Goal: Information Seeking & Learning: Understand process/instructions

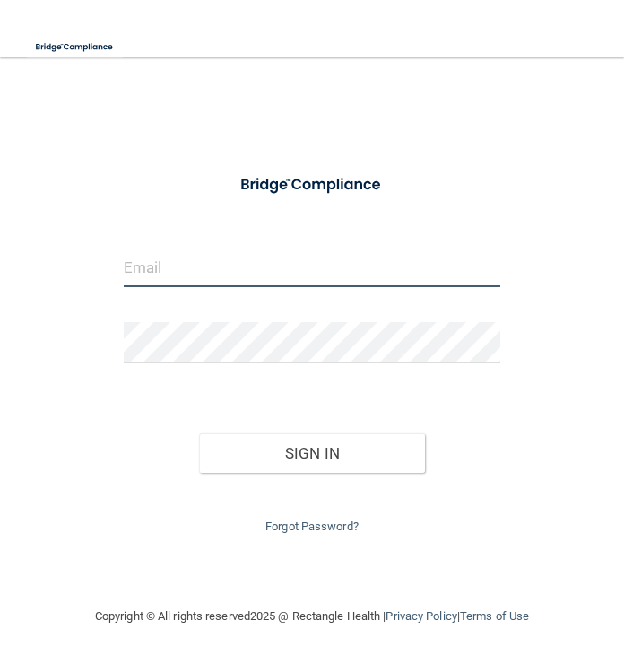
click at [278, 269] on input "email" at bounding box center [312, 267] width 377 height 40
type input "[PERSON_NAME][EMAIL_ADDRESS][DOMAIN_NAME]"
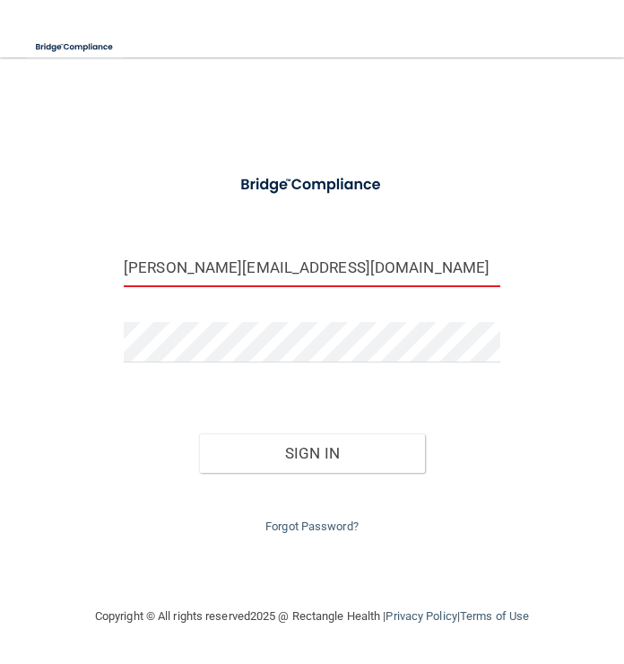
click at [199, 433] on button "Sign In" at bounding box center [312, 452] width 226 height 39
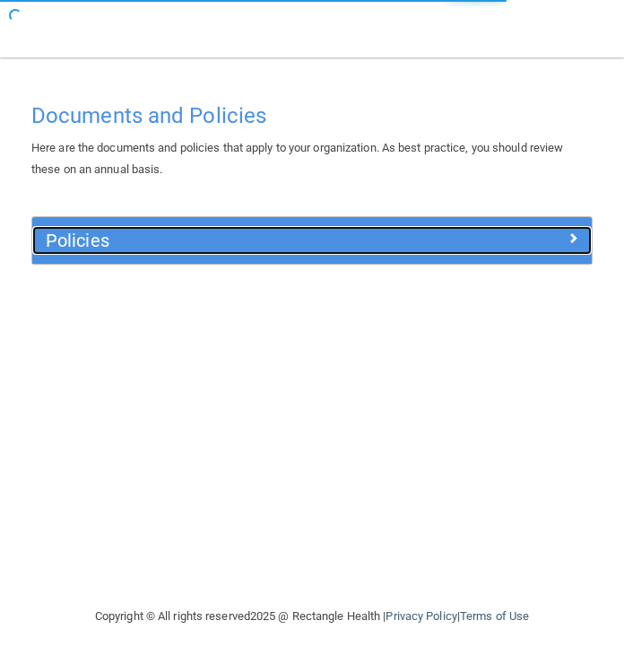
click at [367, 230] on div "Policies" at bounding box center [242, 240] width 420 height 29
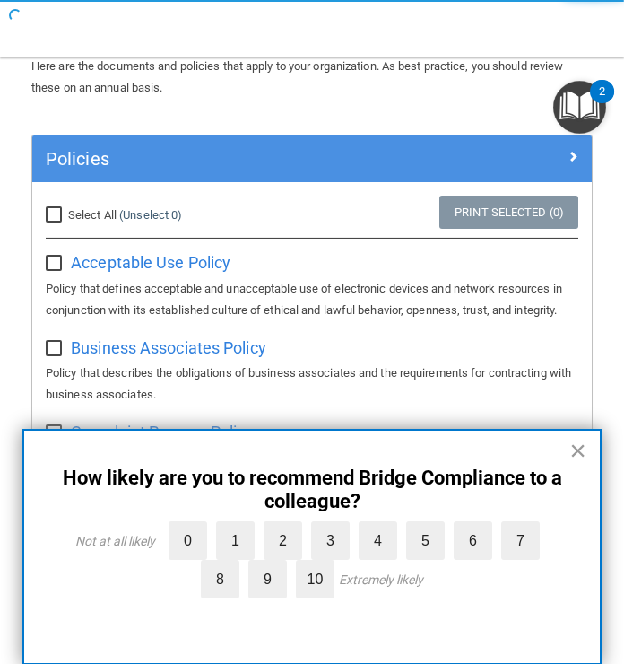
click at [575, 453] on button "×" at bounding box center [578, 450] width 17 height 29
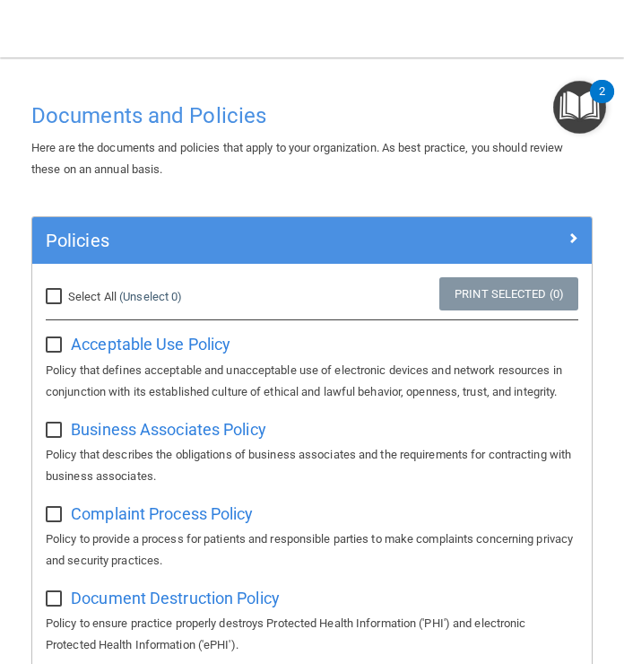
click at [52, 290] on input "Select All (Unselect 0) Unselect All" at bounding box center [56, 297] width 21 height 14
checkbox input "true"
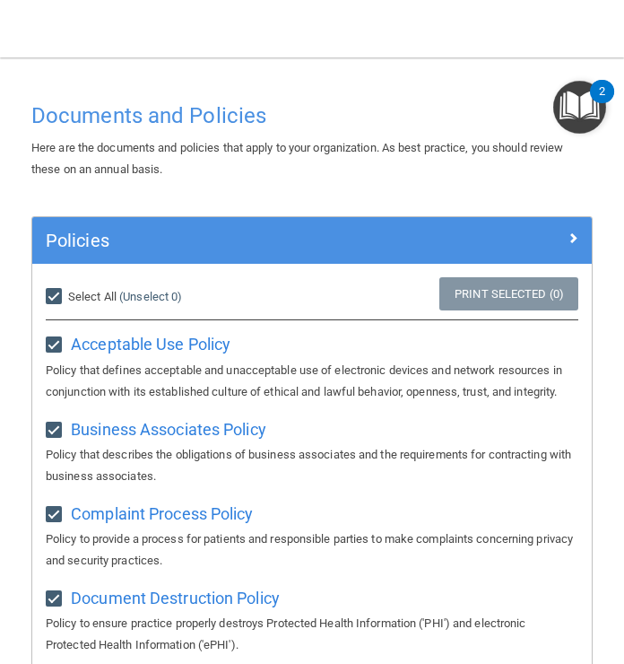
checkbox input "true"
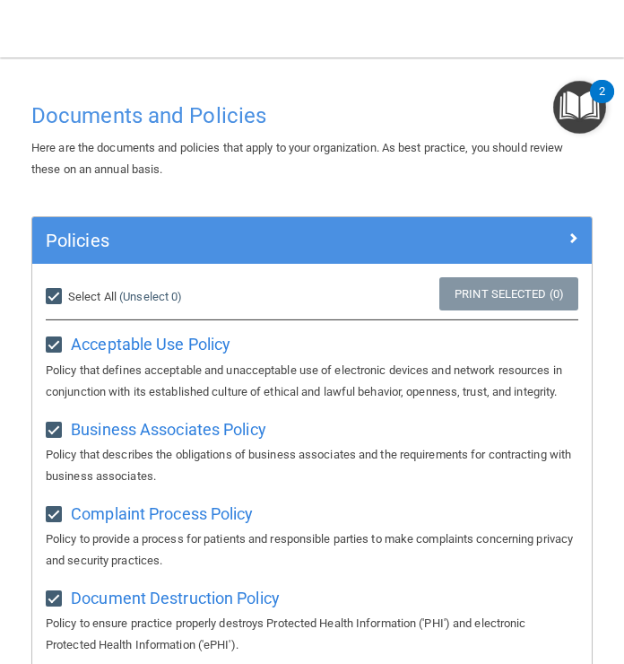
checkbox input "true"
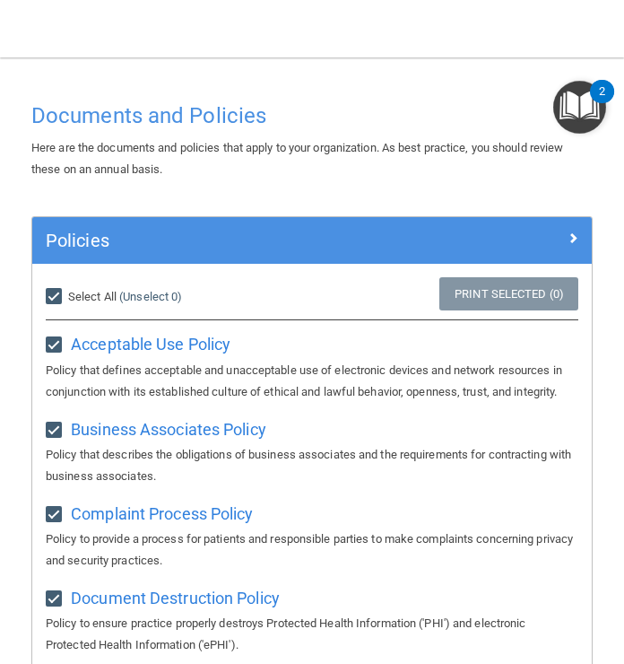
checkbox input "true"
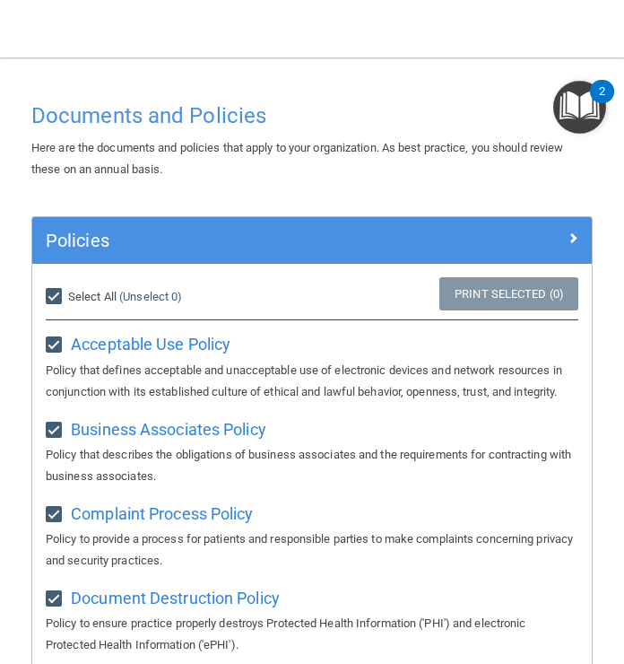
checkbox input "true"
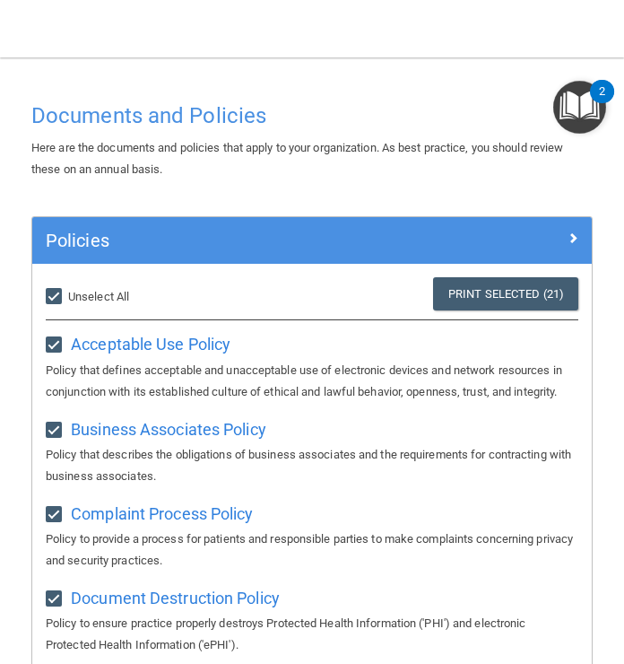
click at [54, 292] on input "Select All (Unselect 21) Unselect All" at bounding box center [56, 297] width 21 height 14
checkbox input "false"
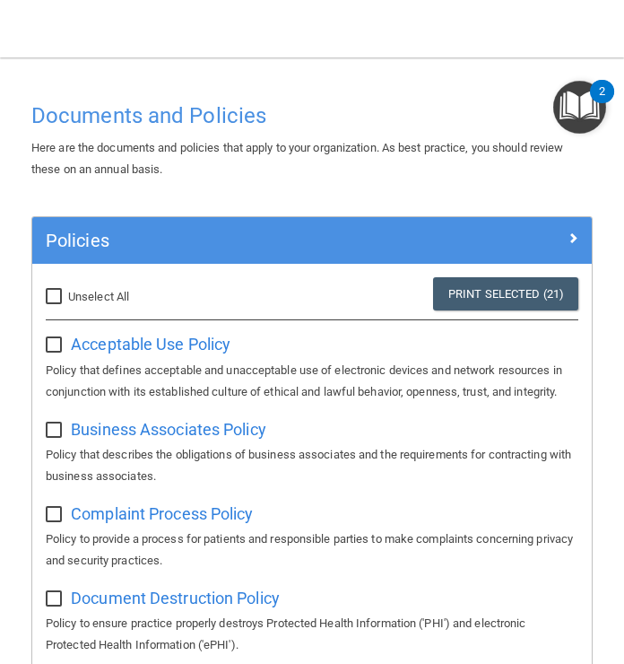
checkbox input "false"
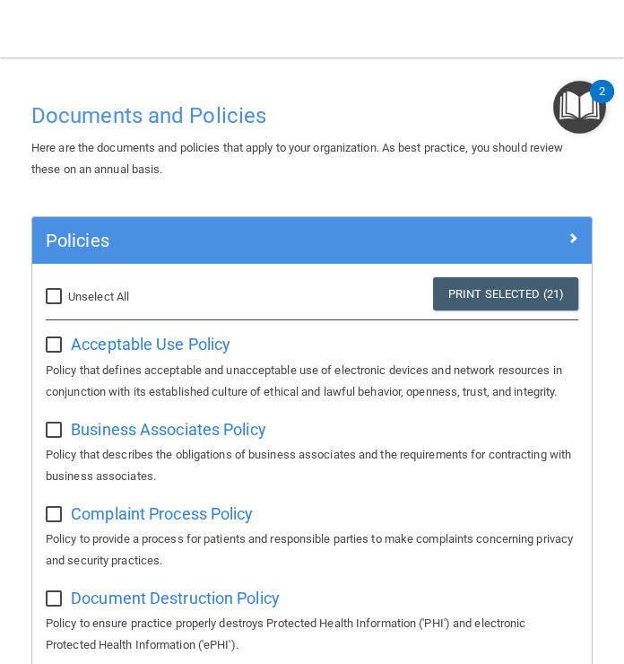
checkbox input "false"
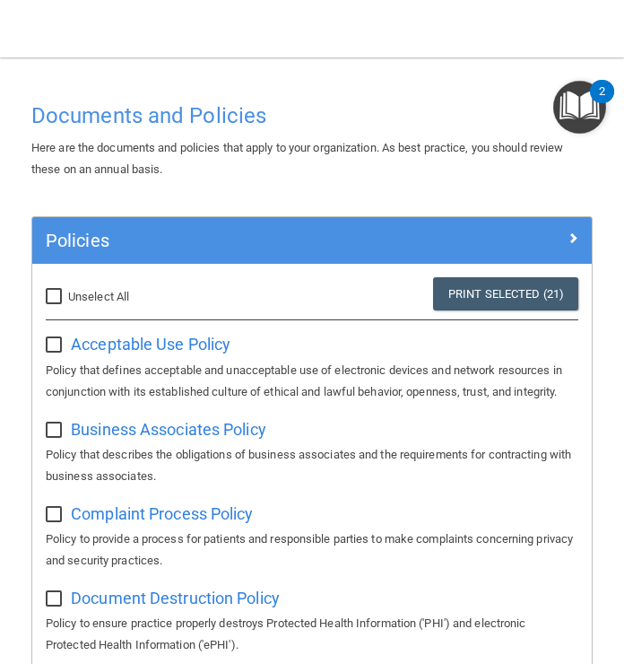
checkbox input "false"
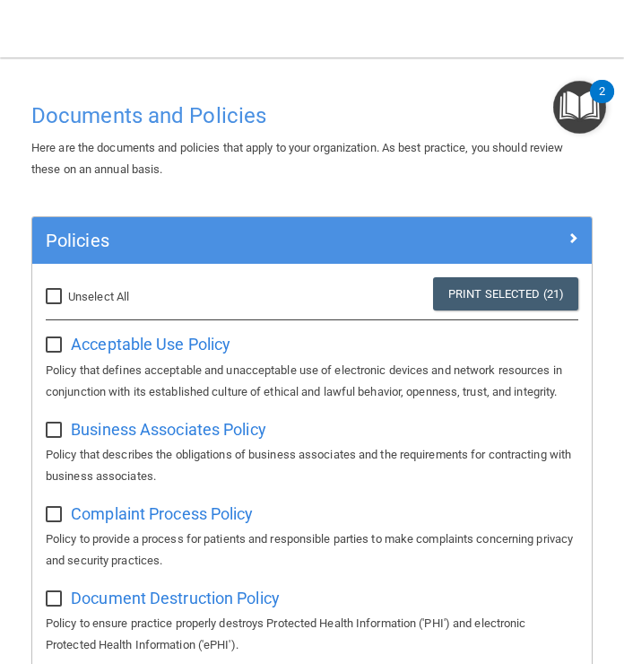
checkbox input "false"
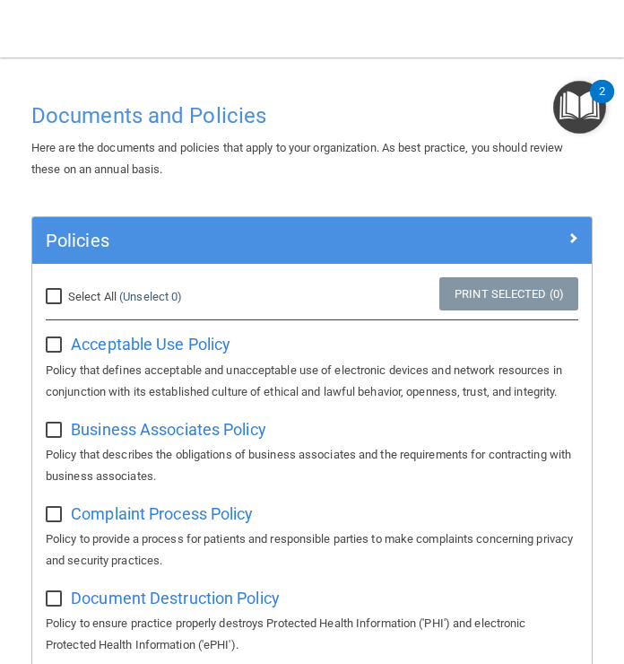
click at [606, 93] on div "2" at bounding box center [602, 103] width 6 height 23
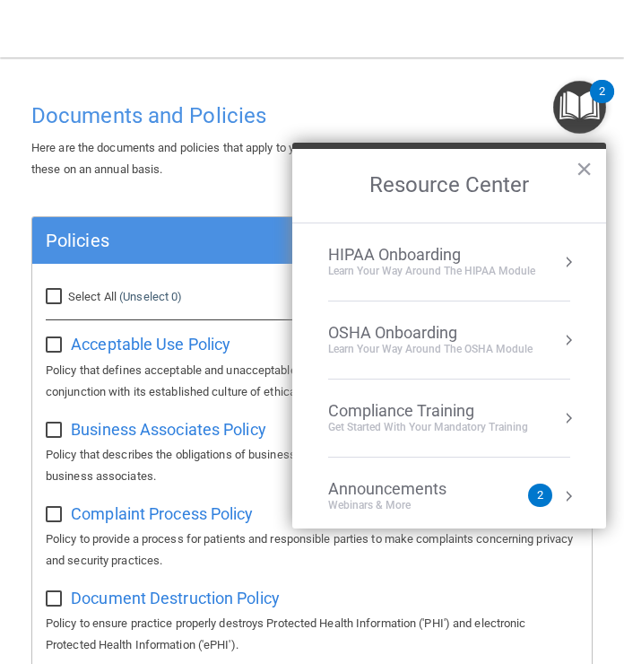
click at [563, 256] on button "Resource Center" at bounding box center [569, 262] width 18 height 18
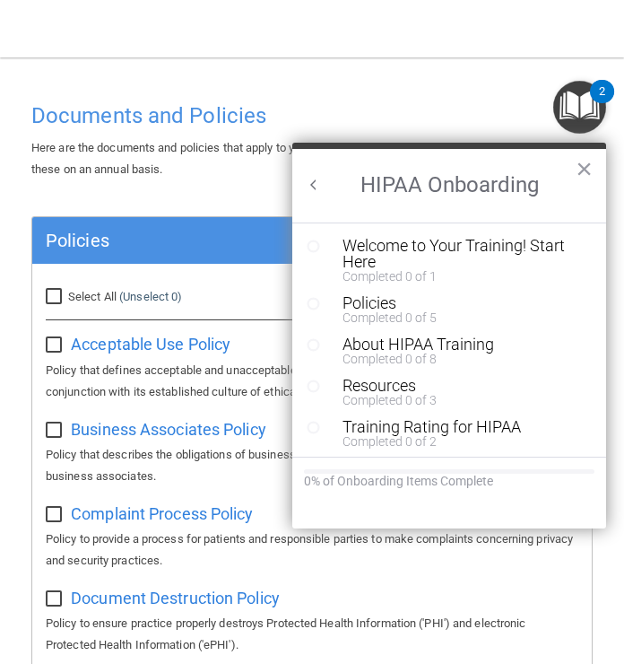
scroll to position [4, 0]
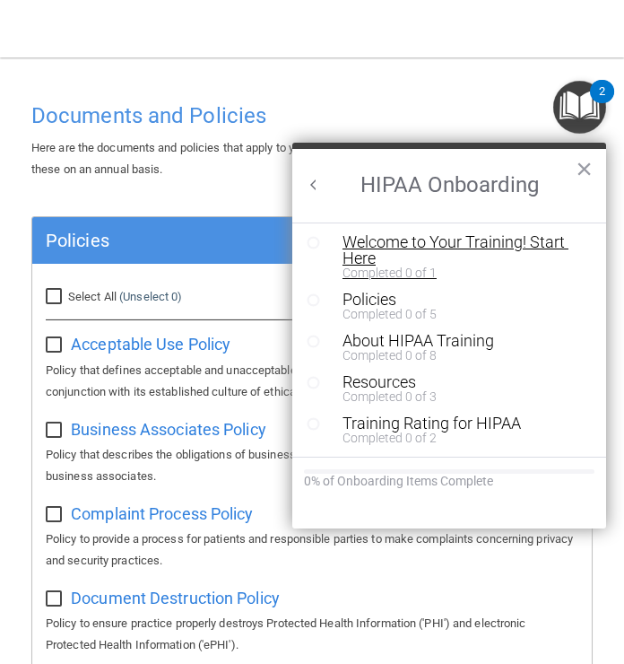
click at [533, 252] on div "Welcome to Your Training! Start Here" at bounding box center [463, 250] width 240 height 32
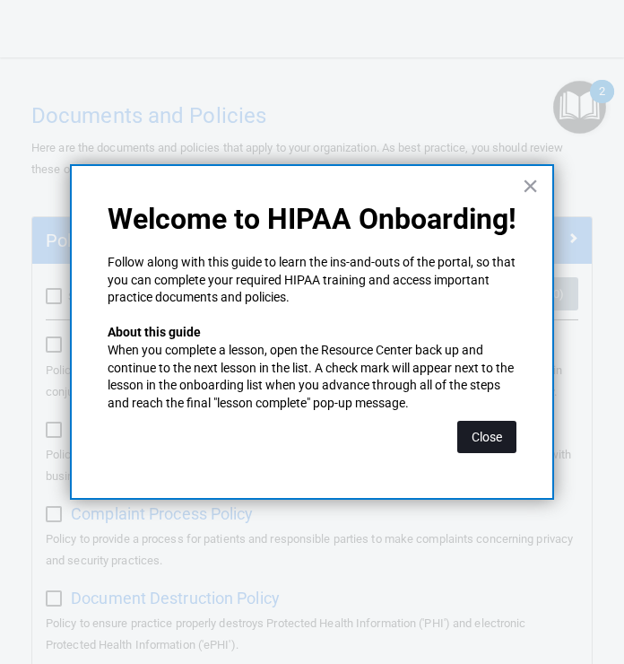
click at [502, 434] on button "Close" at bounding box center [487, 437] width 59 height 32
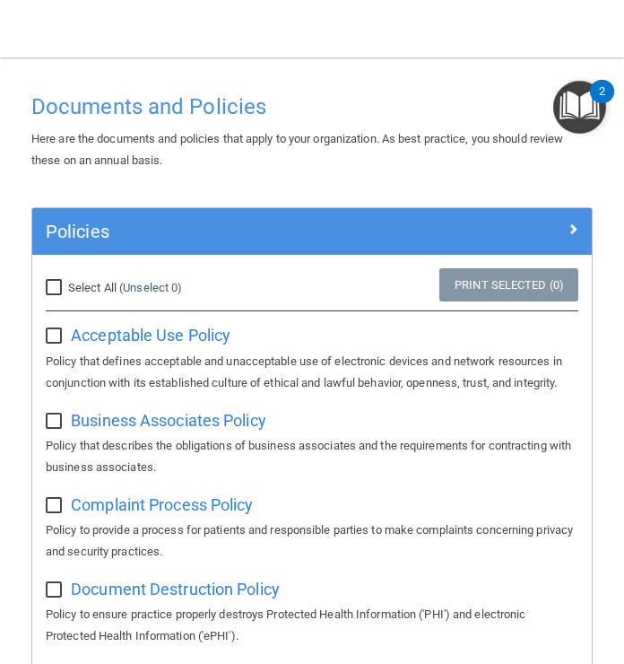
scroll to position [24, 0]
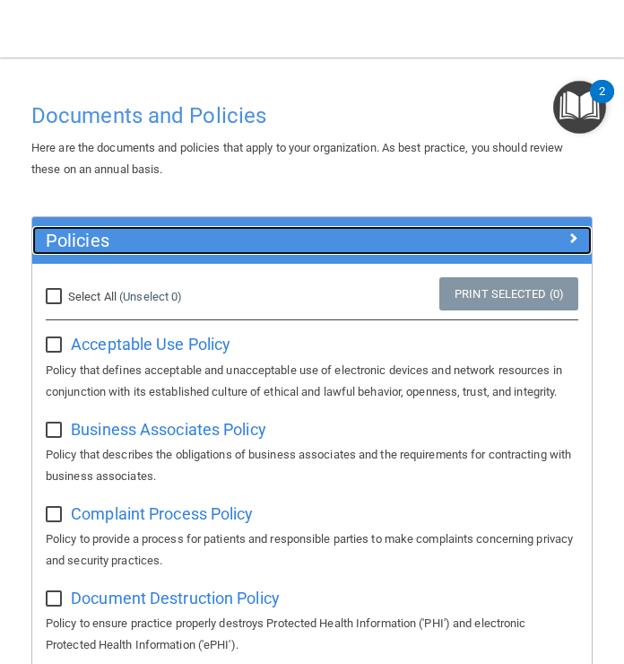
click at [584, 244] on div at bounding box center [522, 237] width 140 height 22
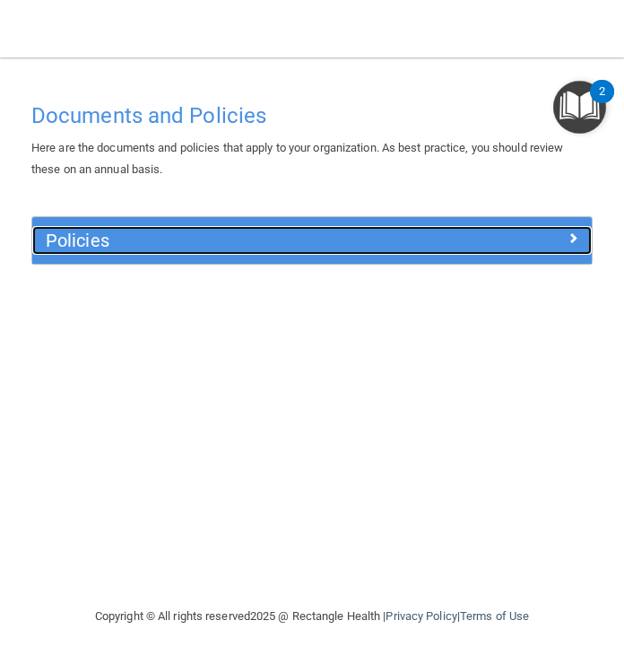
scroll to position [0, 0]
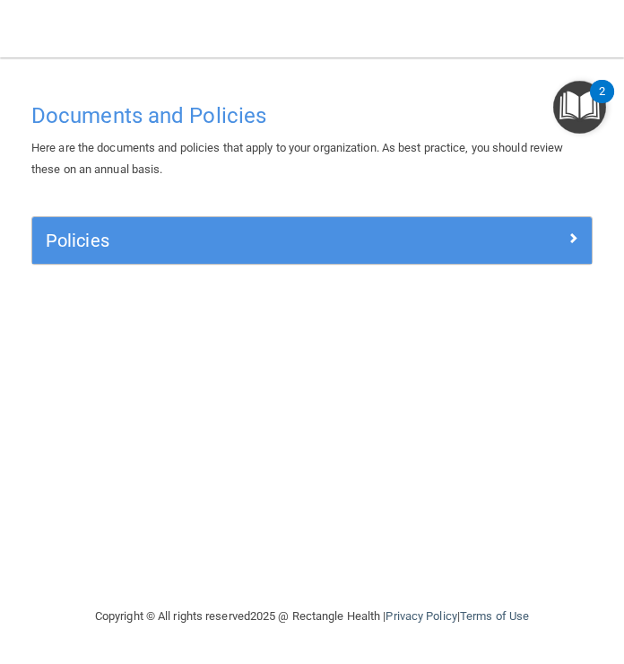
click at [197, 119] on h4 "Documents and Policies" at bounding box center [312, 115] width 562 height 23
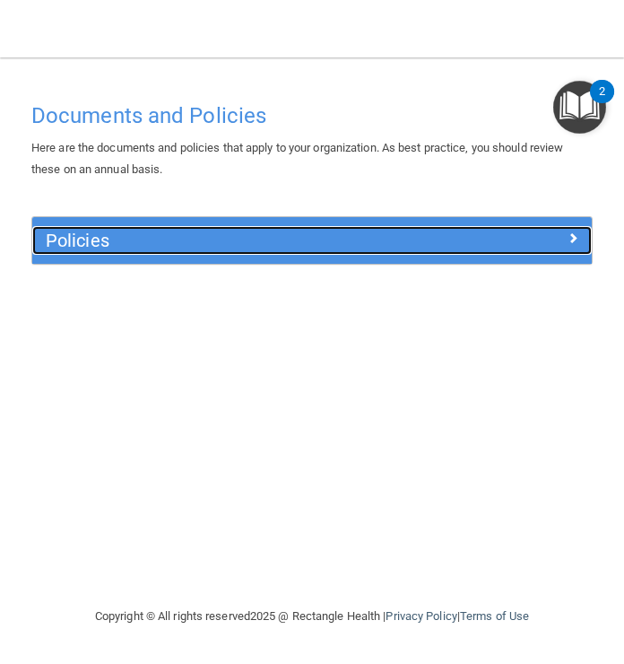
click at [551, 250] on div "Policies" at bounding box center [312, 240] width 560 height 29
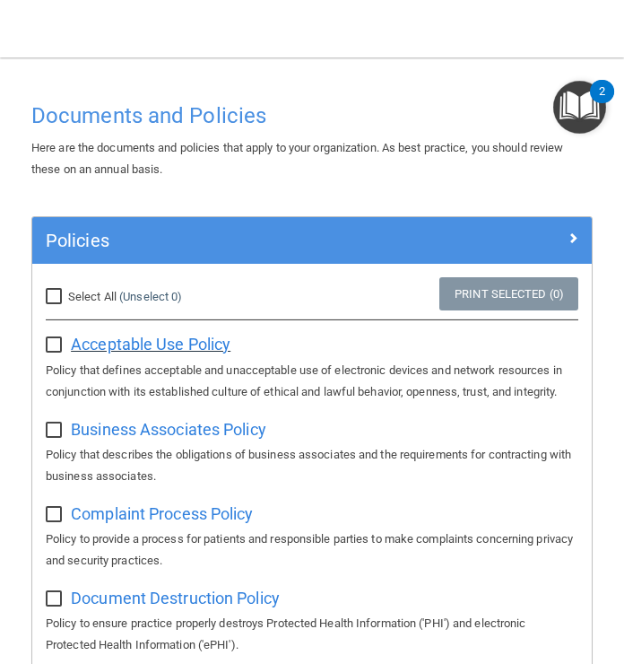
click at [163, 342] on span "Acceptable Use Policy" at bounding box center [151, 344] width 160 height 19
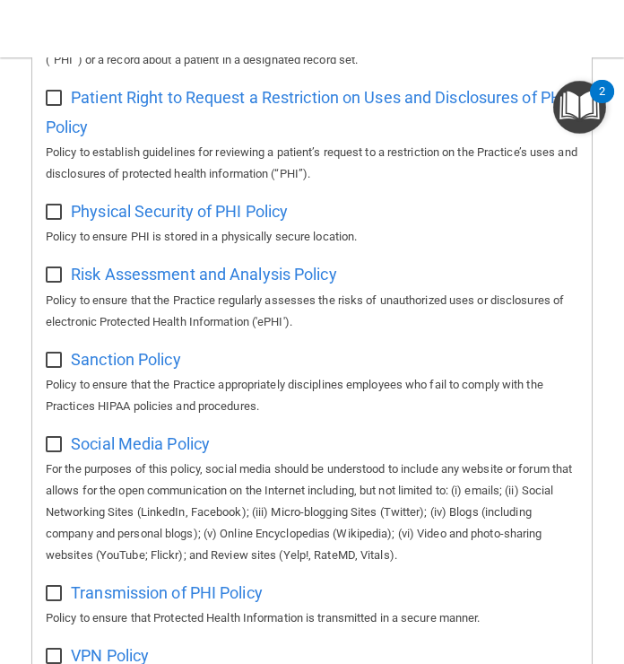
scroll to position [1586, 0]
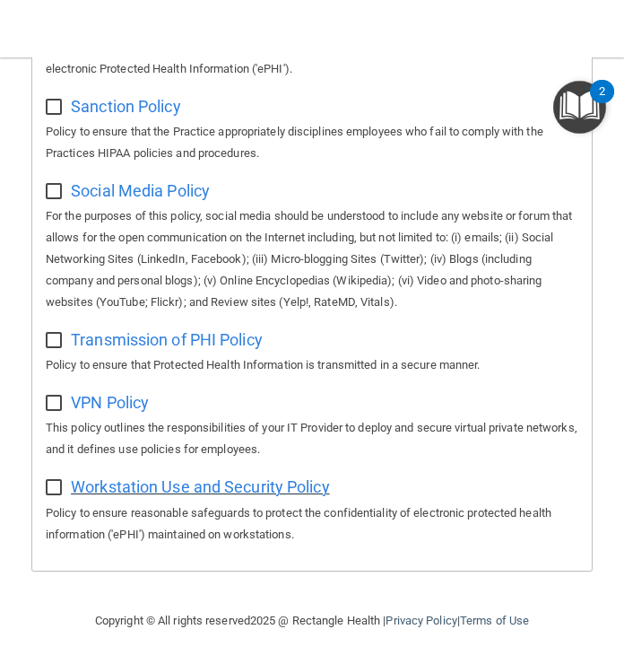
click at [293, 489] on span "Workstation Use and Security Policy" at bounding box center [200, 486] width 259 height 19
click at [482, 426] on p "This policy outlines the responsibilities of your IT Provider to deploy and sec…" at bounding box center [312, 438] width 533 height 43
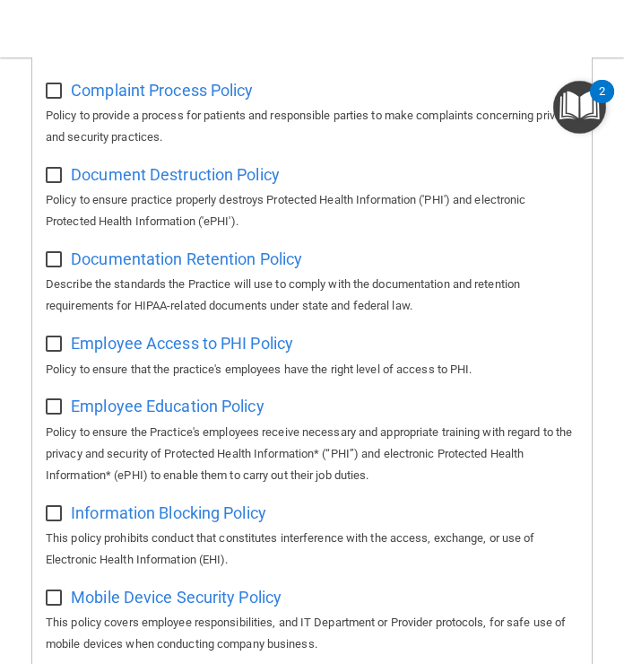
scroll to position [0, 0]
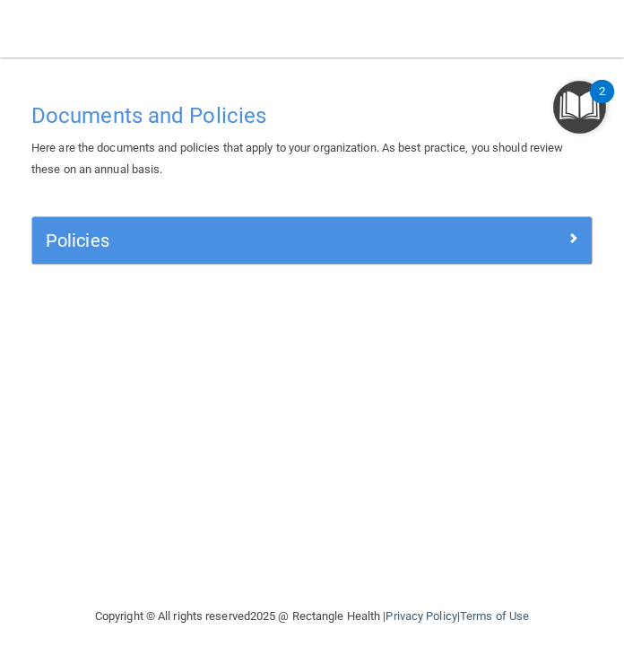
click at [582, 126] on img "Open Resource Center, 2 new notifications" at bounding box center [580, 107] width 53 height 53
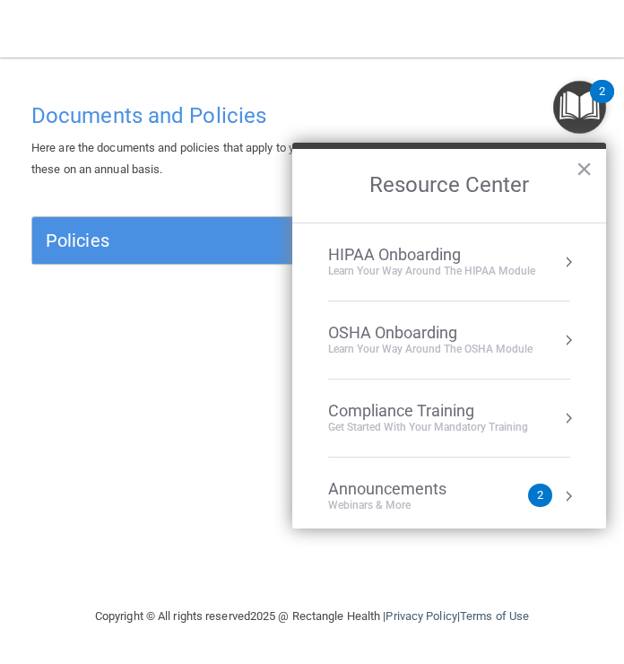
click at [531, 496] on div "2" at bounding box center [540, 495] width 24 height 23
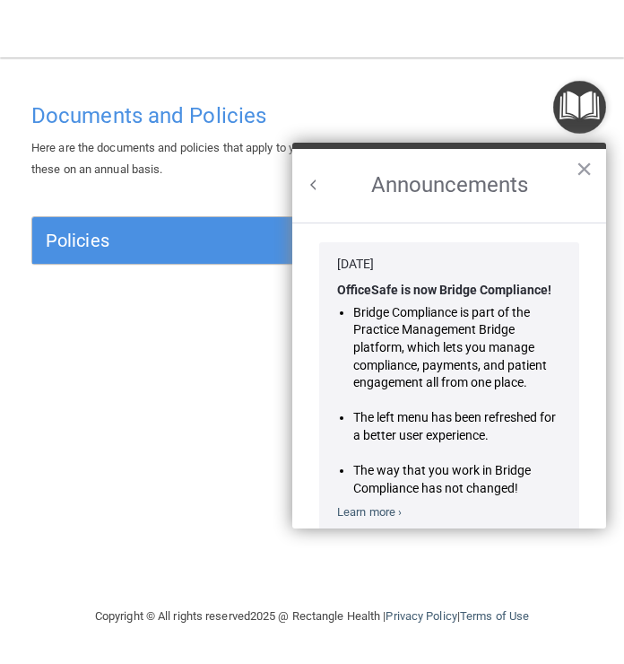
click at [311, 193] on button "Back to Resource Center Home" at bounding box center [314, 185] width 18 height 18
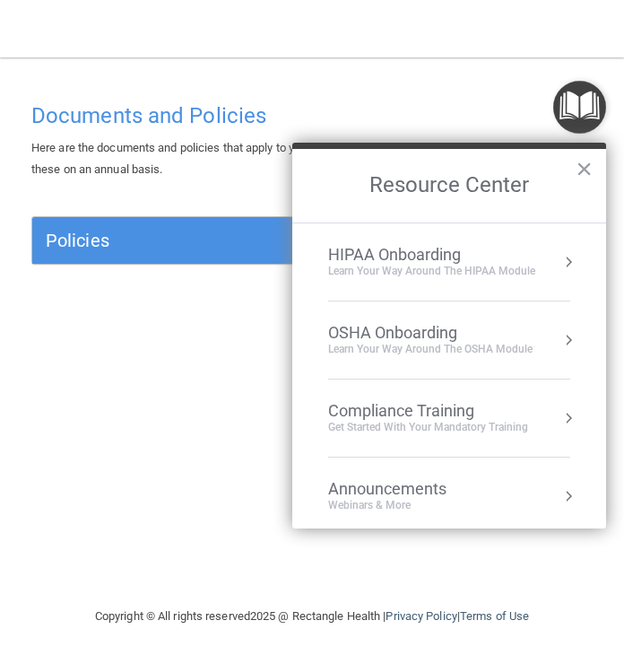
click at [513, 331] on div "OSHA Onboarding" at bounding box center [430, 333] width 205 height 20
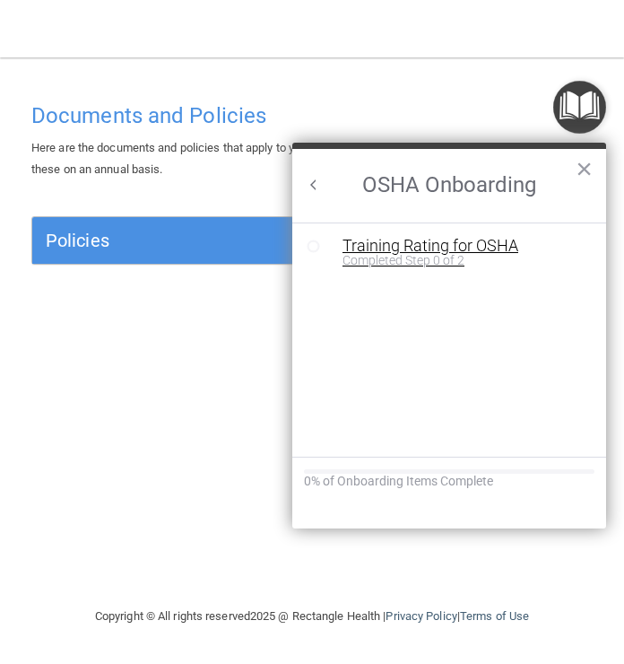
click at [521, 250] on div "Training Rating for OSHA" at bounding box center [463, 246] width 240 height 16
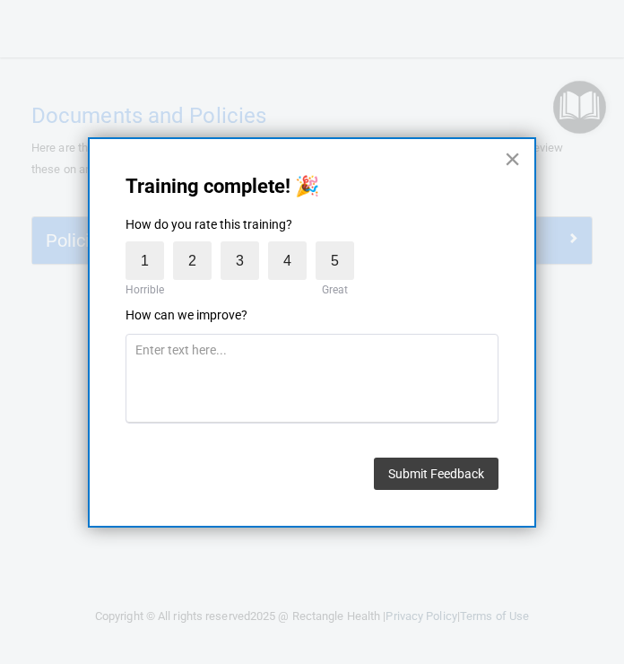
click at [517, 170] on button "×" at bounding box center [512, 158] width 17 height 29
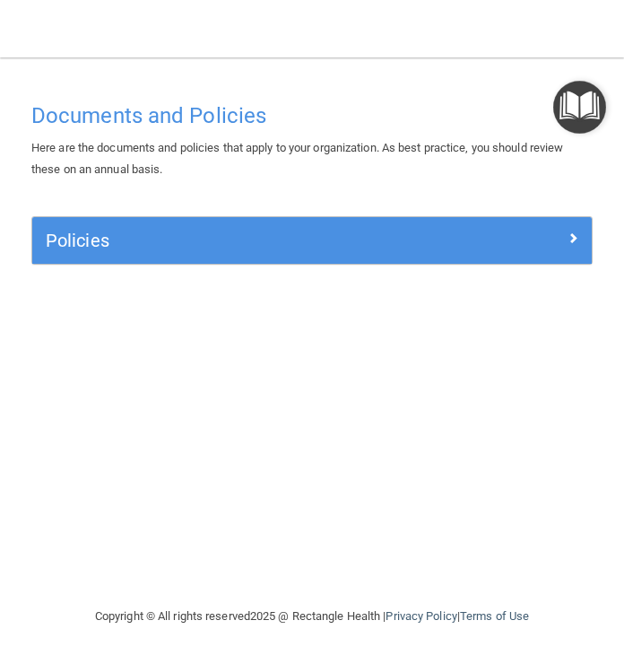
click at [218, 117] on h4 "Documents and Policies" at bounding box center [312, 115] width 562 height 23
click at [585, 93] on img "Open Resource Center" at bounding box center [580, 107] width 53 height 53
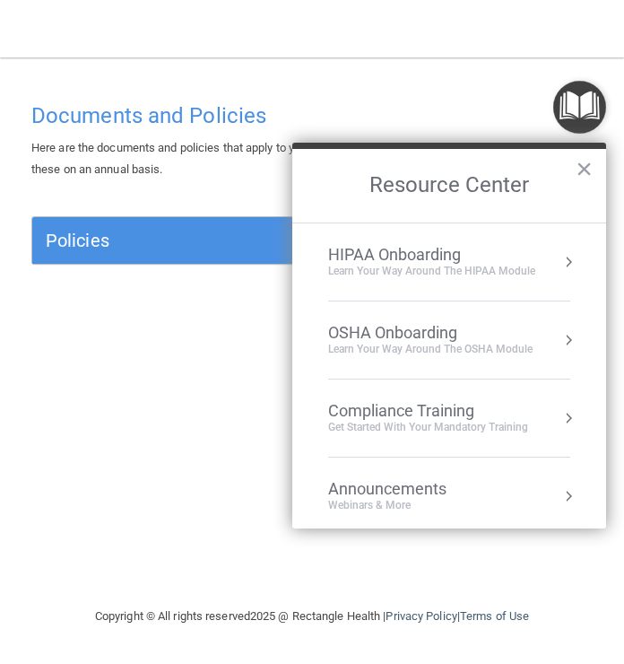
click at [539, 270] on div "HIPAA Onboarding Learn Your Way around the HIPAA module" at bounding box center [449, 262] width 242 height 34
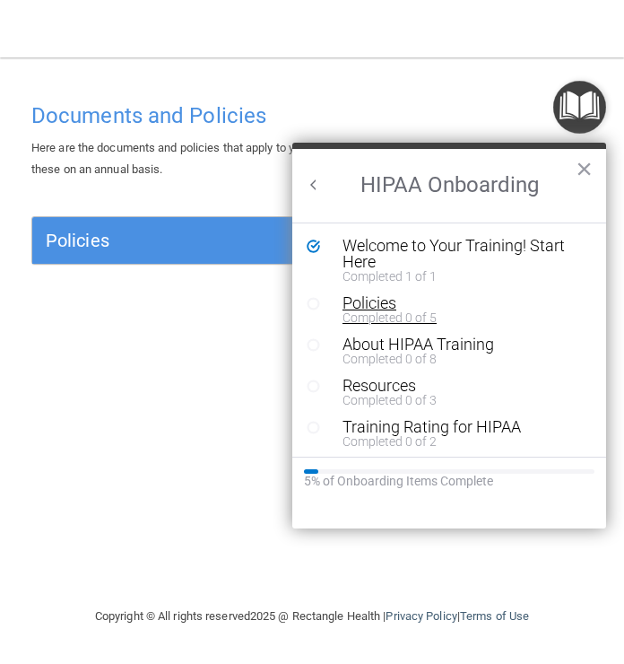
click at [467, 310] on div "Policies" at bounding box center [463, 303] width 240 height 16
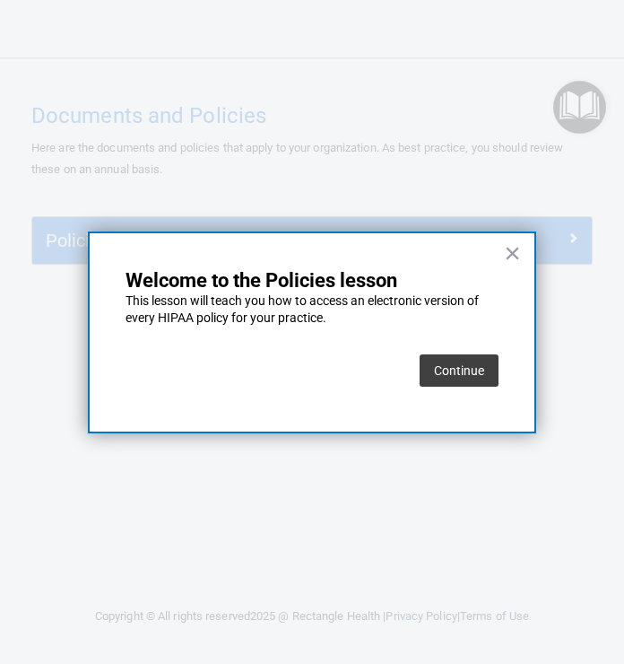
click at [463, 361] on button "Continue" at bounding box center [459, 370] width 79 height 32
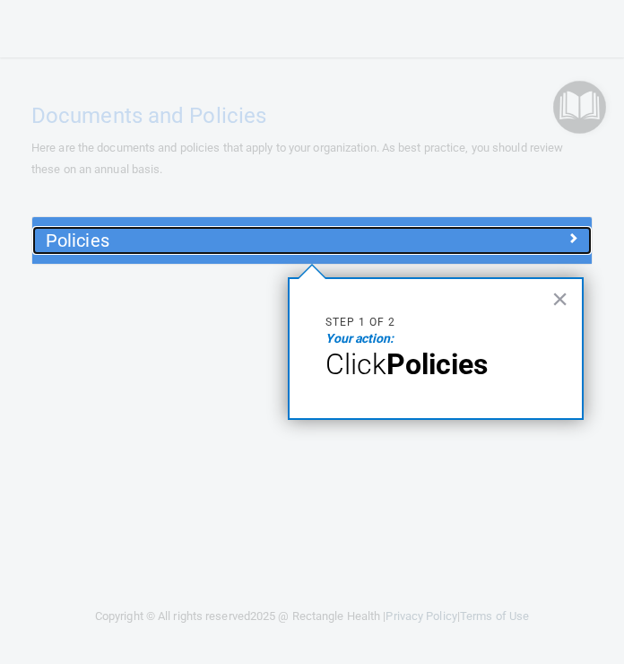
click at [558, 248] on div at bounding box center [522, 237] width 140 height 22
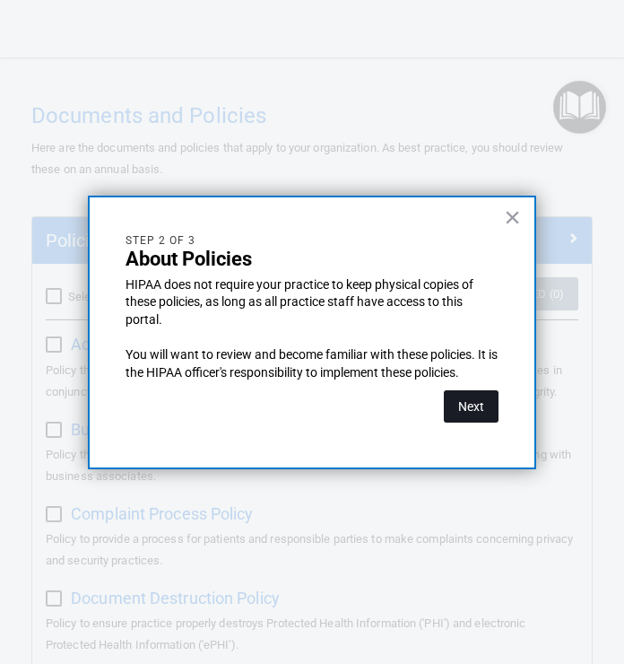
click at [477, 403] on button "Next" at bounding box center [471, 406] width 55 height 32
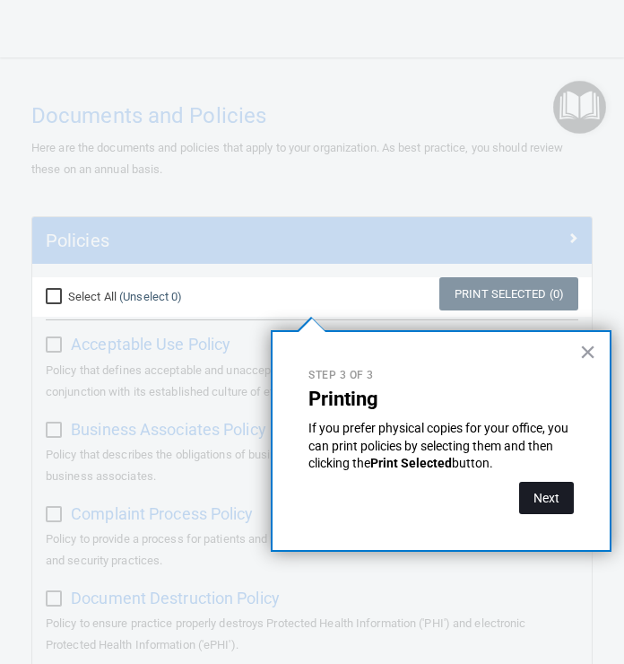
click at [551, 493] on button "Next" at bounding box center [546, 498] width 55 height 32
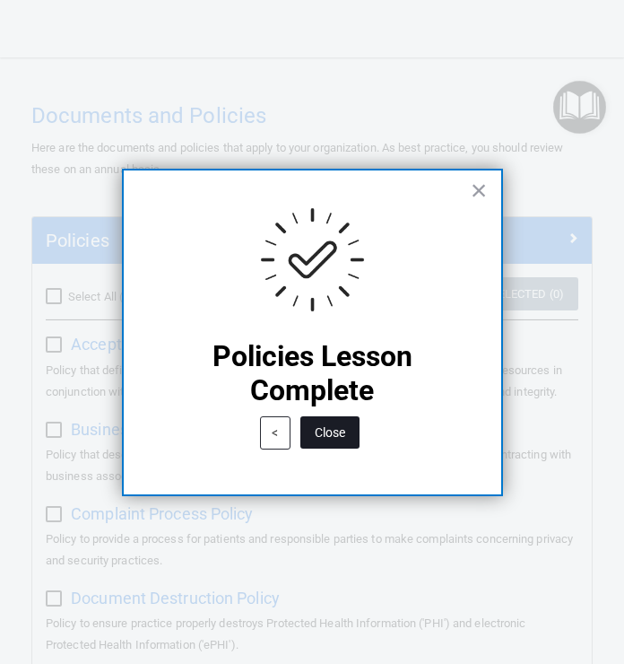
click at [352, 438] on button "Close" at bounding box center [330, 432] width 59 height 32
